Goal: Task Accomplishment & Management: Manage account settings

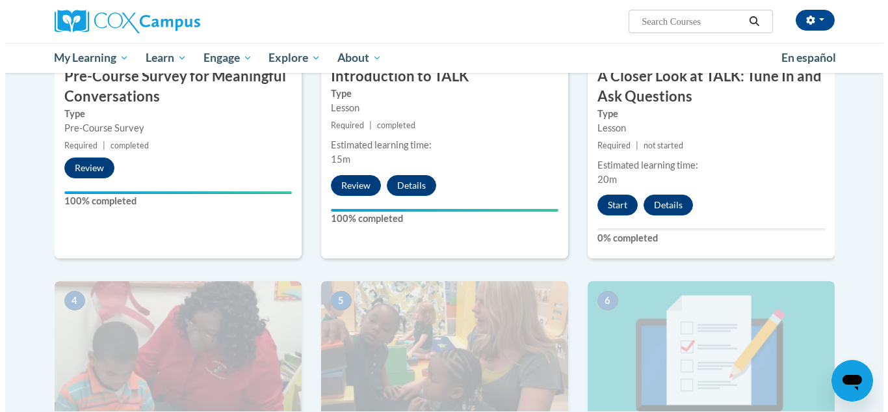
scroll to position [438, 0]
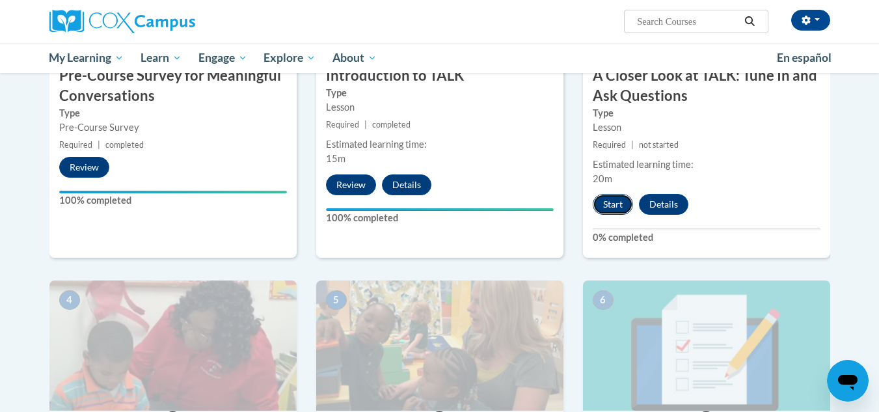
click at [611, 215] on button "Start" at bounding box center [612, 204] width 40 height 21
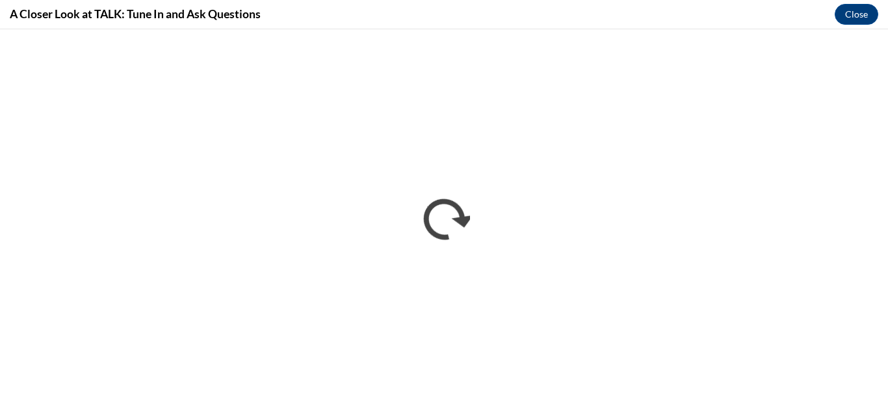
scroll to position [0, 0]
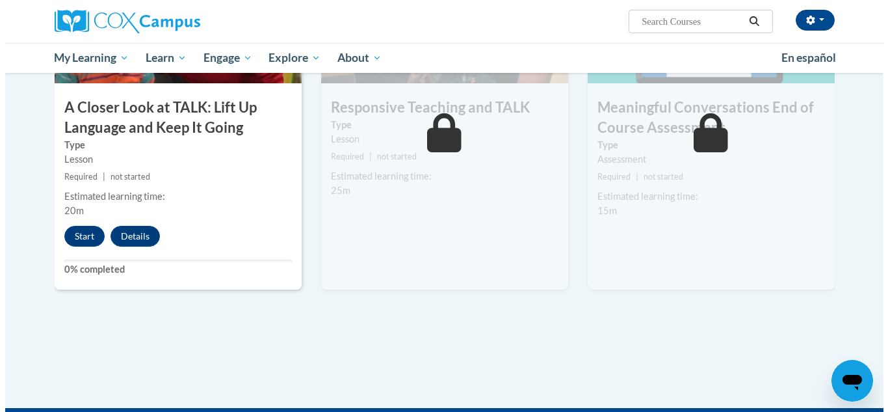
scroll to position [766, 0]
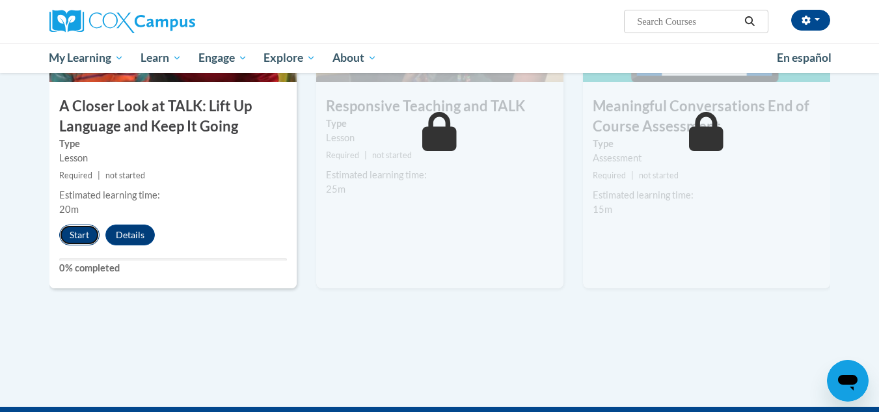
click at [83, 239] on button "Start" at bounding box center [79, 234] width 40 height 21
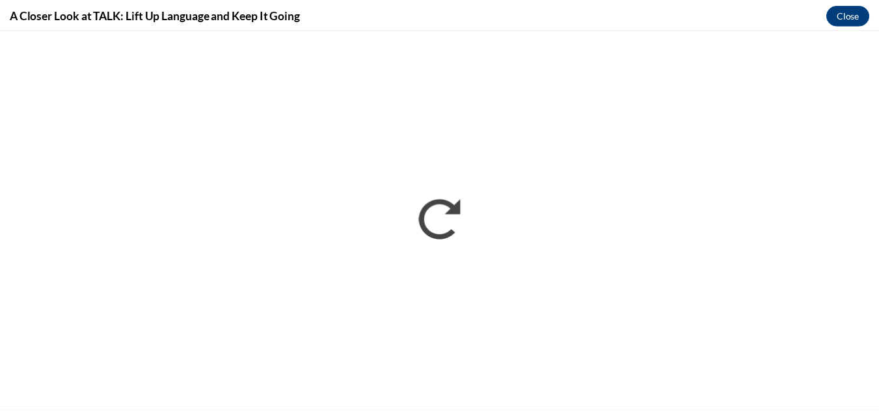
scroll to position [0, 0]
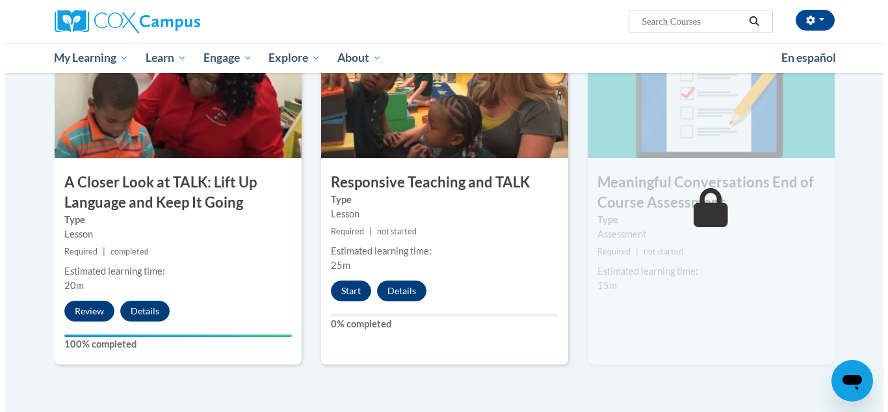
scroll to position [689, 0]
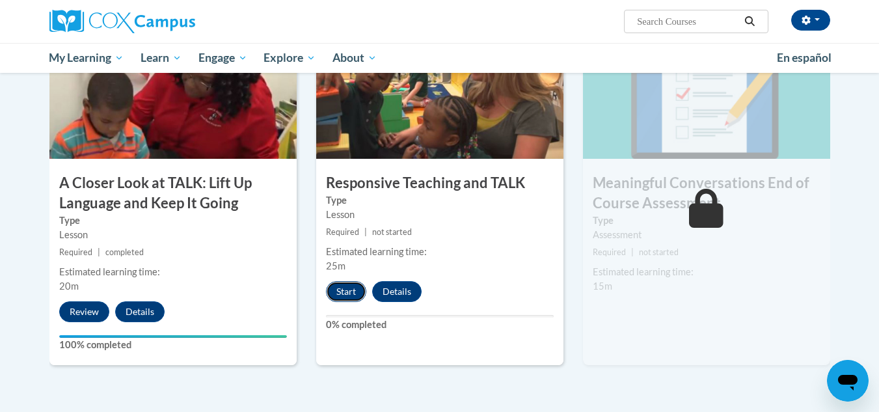
click at [354, 294] on button "Start" at bounding box center [346, 291] width 40 height 21
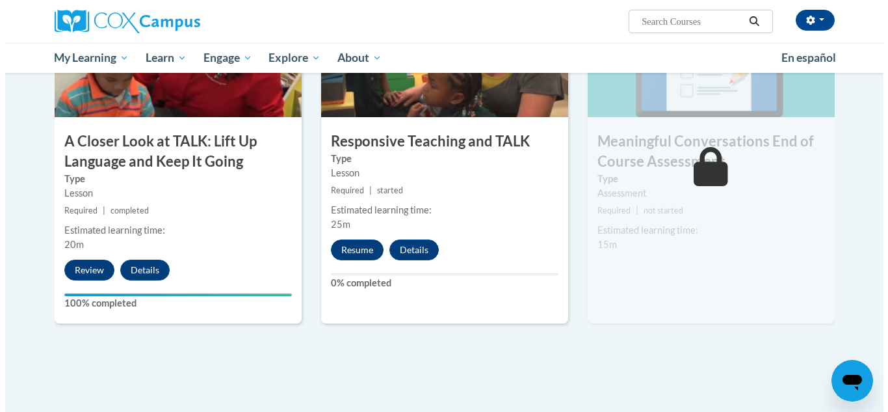
scroll to position [732, 0]
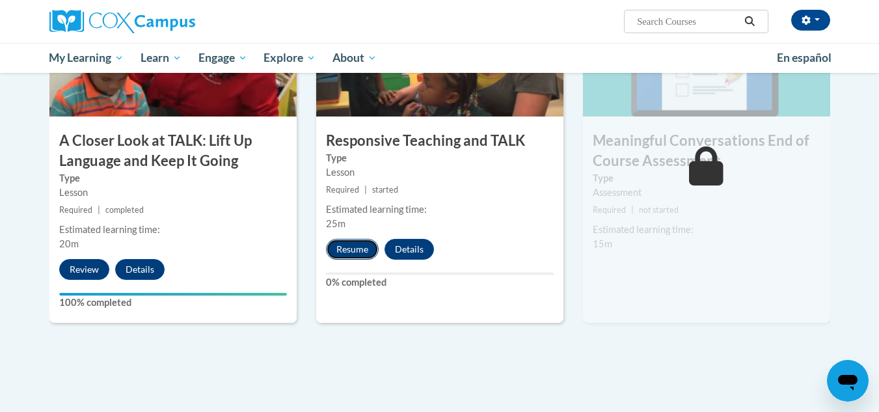
click at [357, 245] on button "Resume" at bounding box center [352, 249] width 53 height 21
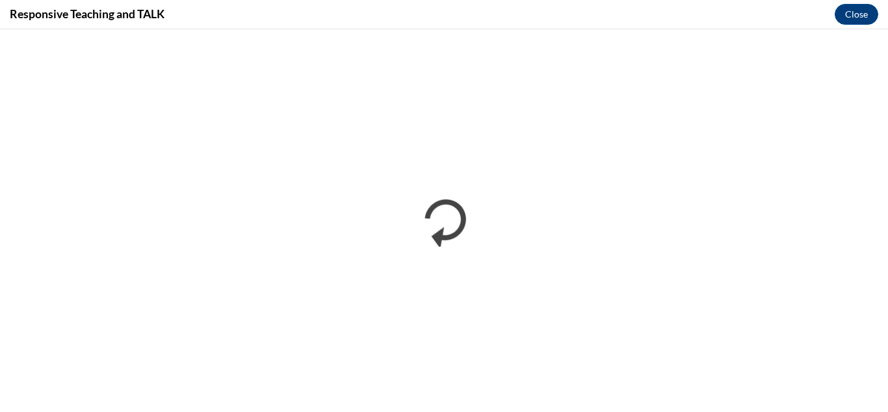
scroll to position [0, 0]
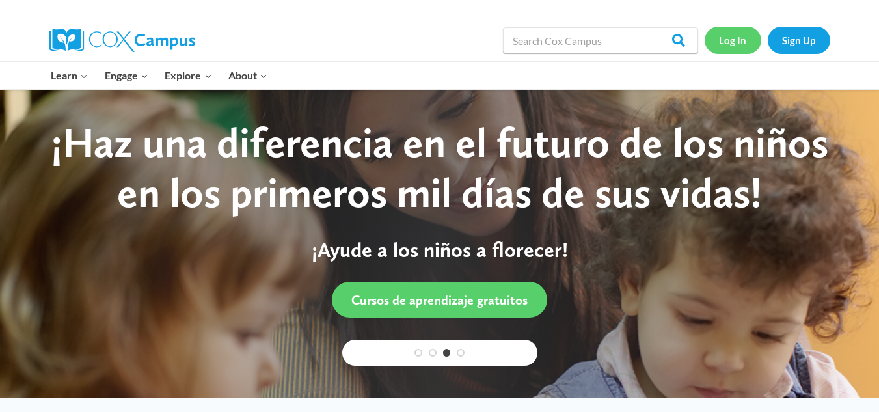
click at [733, 42] on link "Log In" at bounding box center [732, 40] width 57 height 27
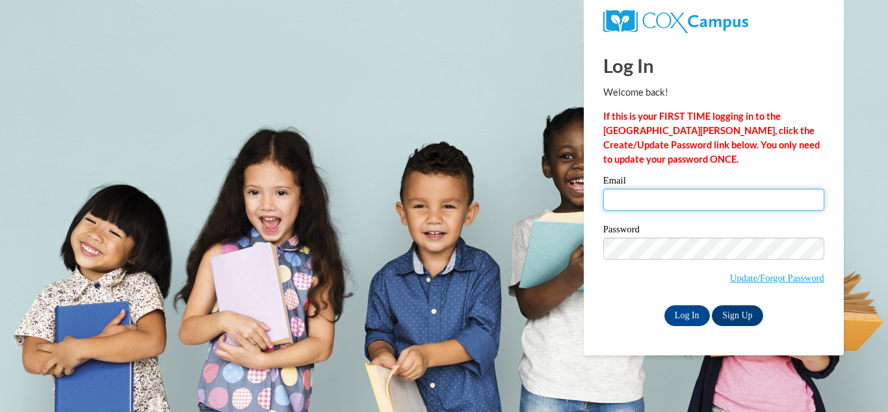
click at [674, 201] on input "Email" at bounding box center [714, 200] width 221 height 22
type input "[EMAIL_ADDRESS][DOMAIN_NAME]"
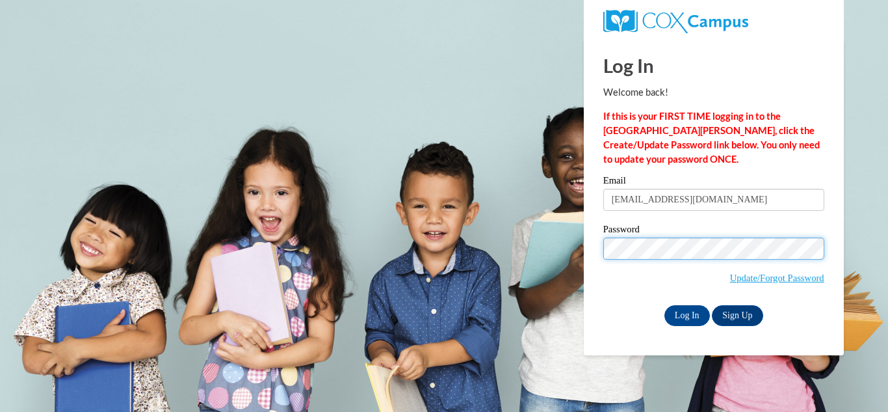
click at [665, 305] on input "Log In" at bounding box center [688, 315] width 46 height 21
